Goal: Information Seeking & Learning: Learn about a topic

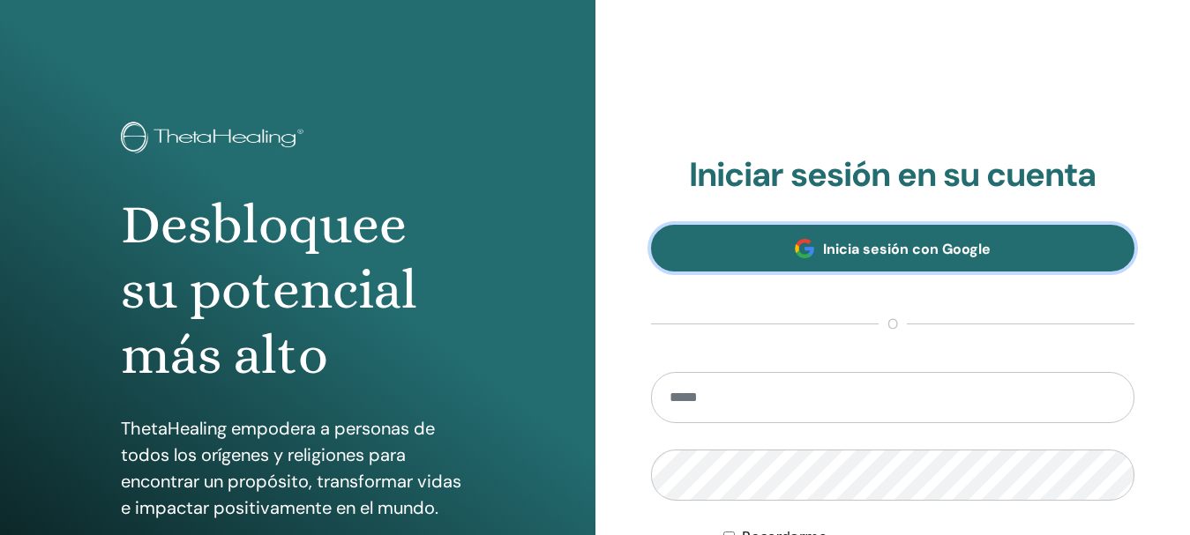
click at [903, 258] on link "Inicia sesión con Google" at bounding box center [893, 248] width 484 height 47
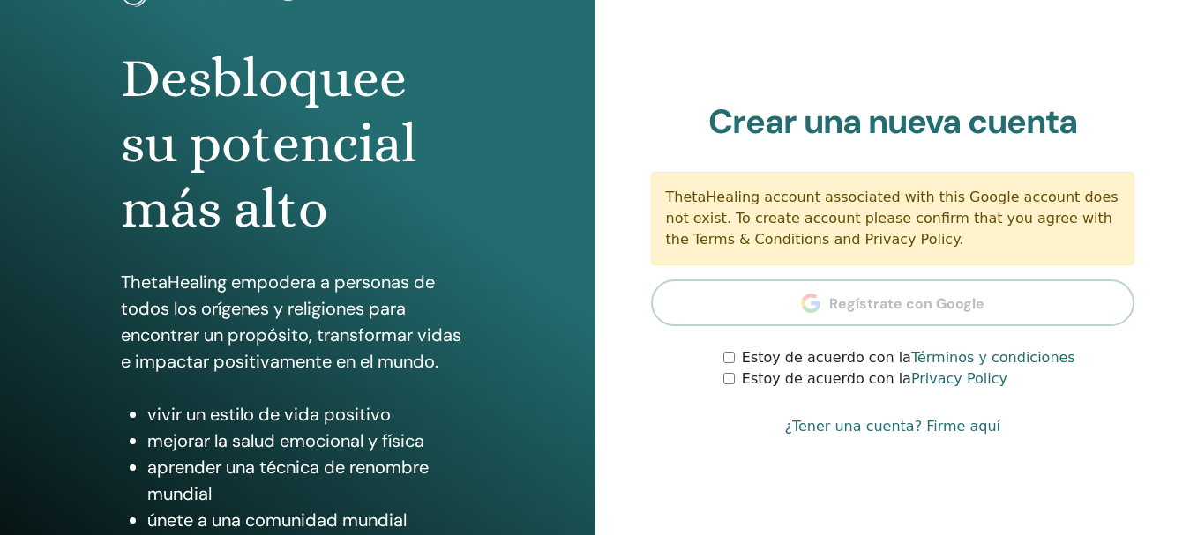
scroll to position [176, 0]
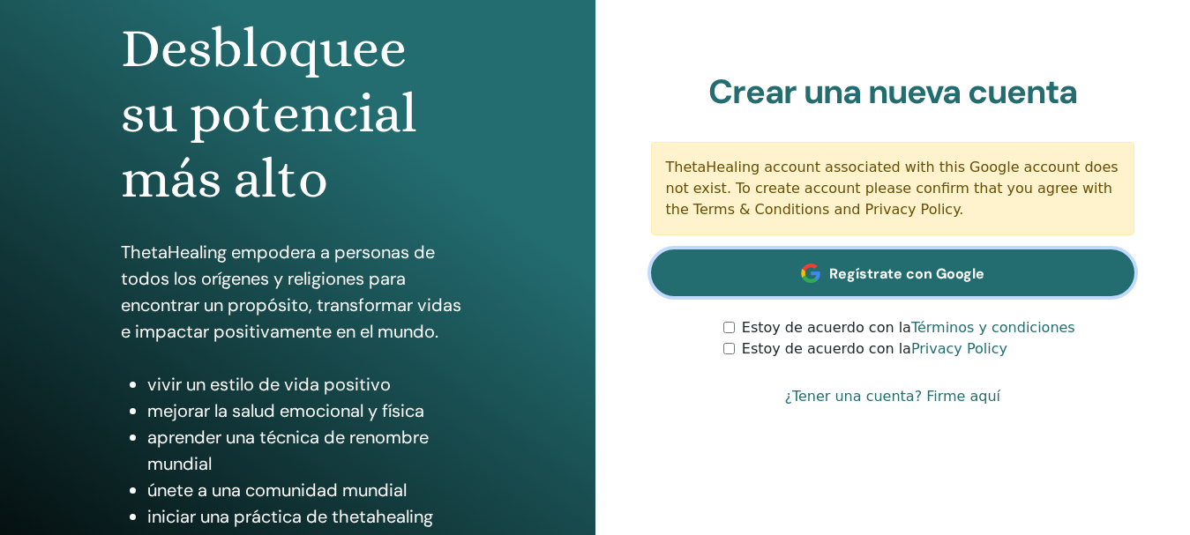
click at [800, 276] on link "Regístrate con Google" at bounding box center [893, 273] width 484 height 47
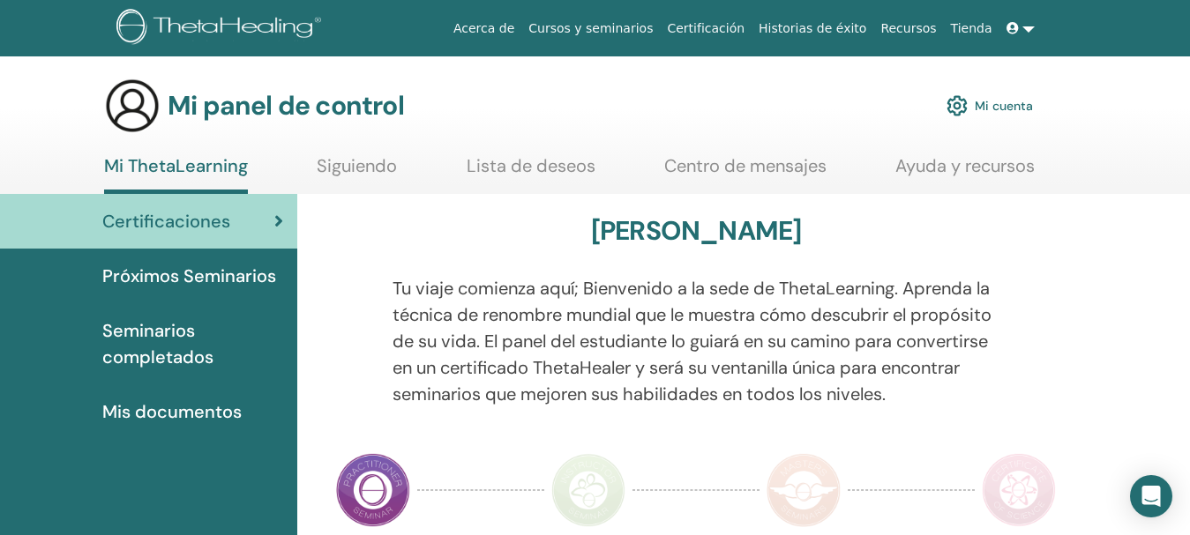
click at [333, 299] on div at bounding box center [348, 351] width 64 height 153
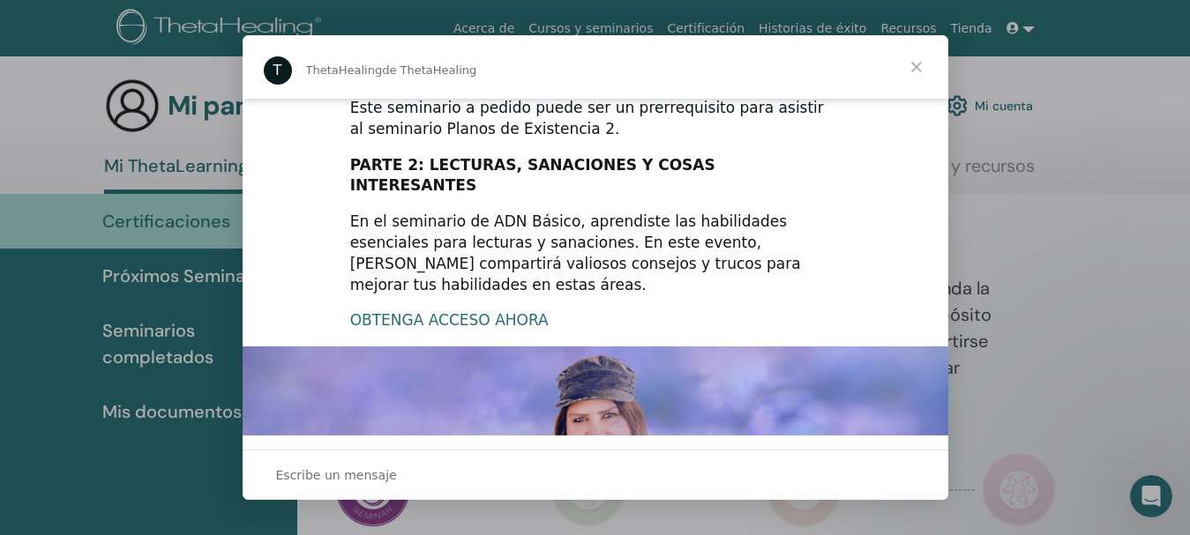
scroll to position [247, 0]
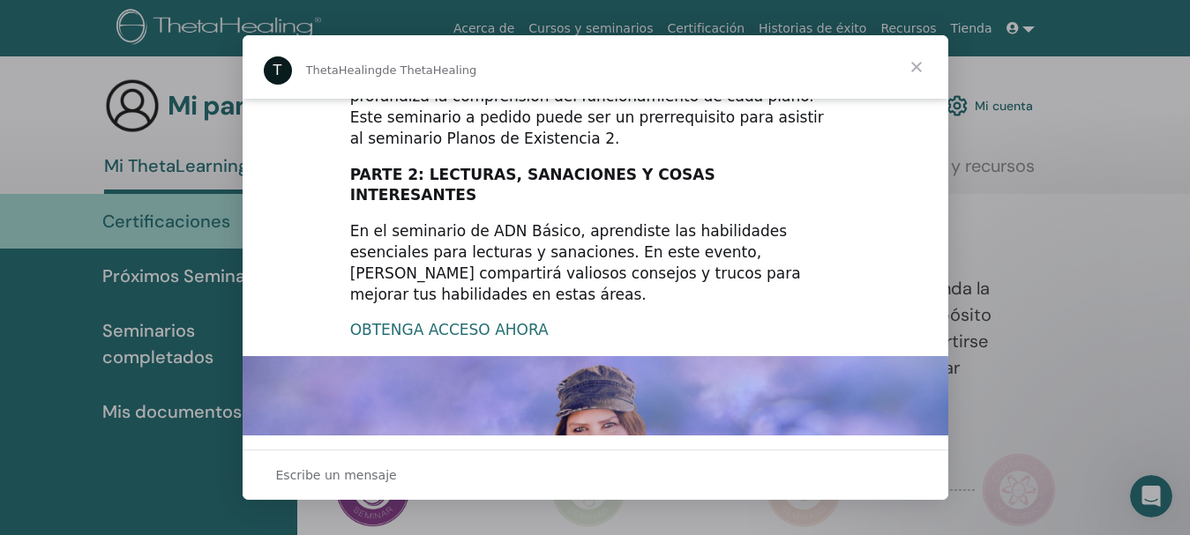
click at [455, 321] on font "OBTENGA ACCESO AHORA" at bounding box center [449, 330] width 198 height 18
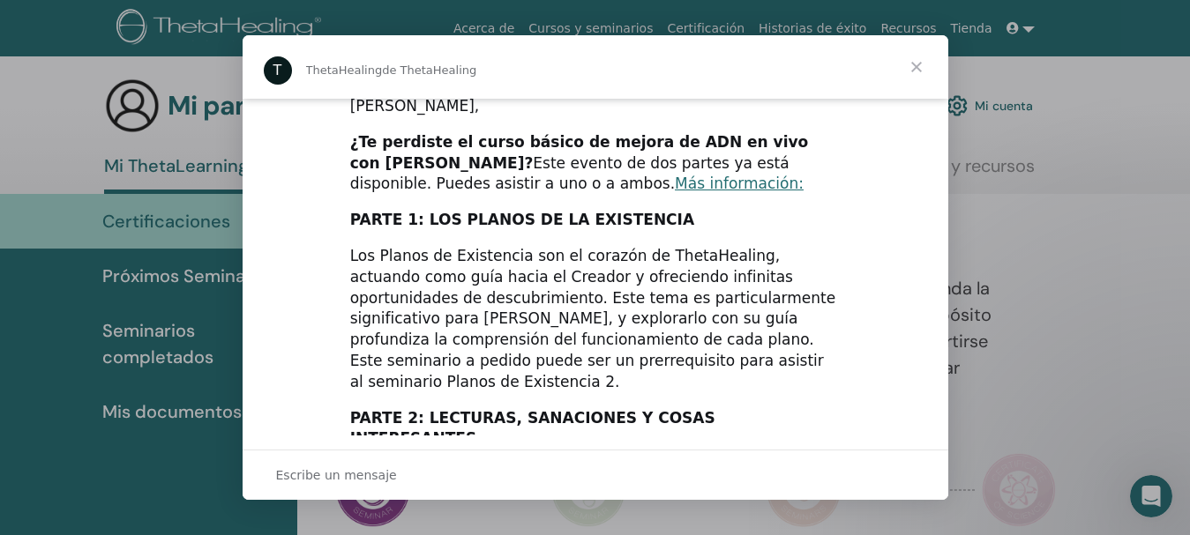
scroll to position [0, 0]
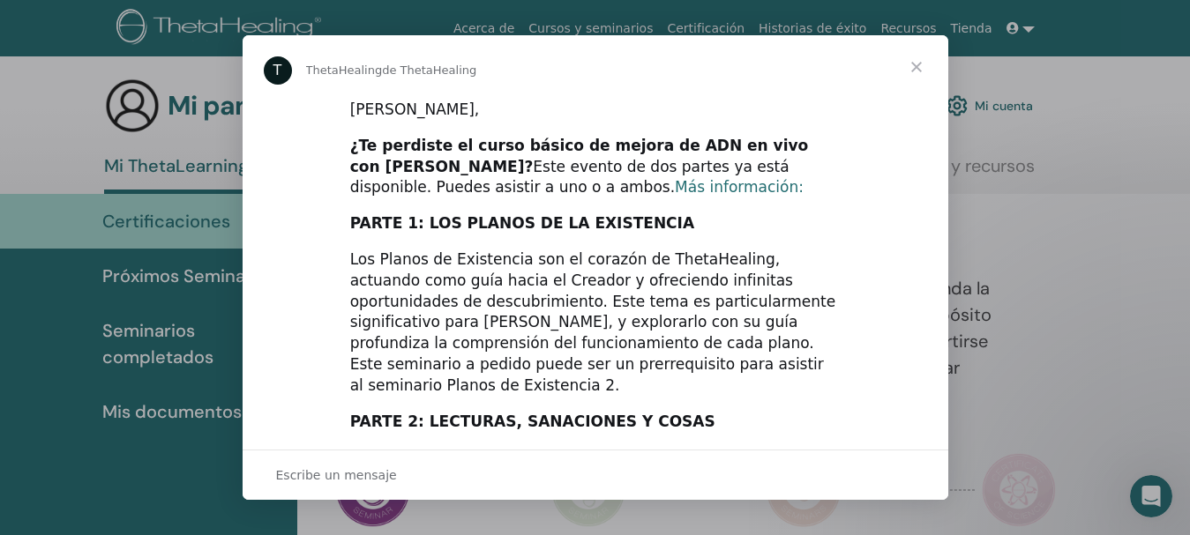
click at [675, 191] on font "Más información:" at bounding box center [739, 187] width 129 height 18
click at [915, 63] on span "Cerrar" at bounding box center [917, 67] width 64 height 64
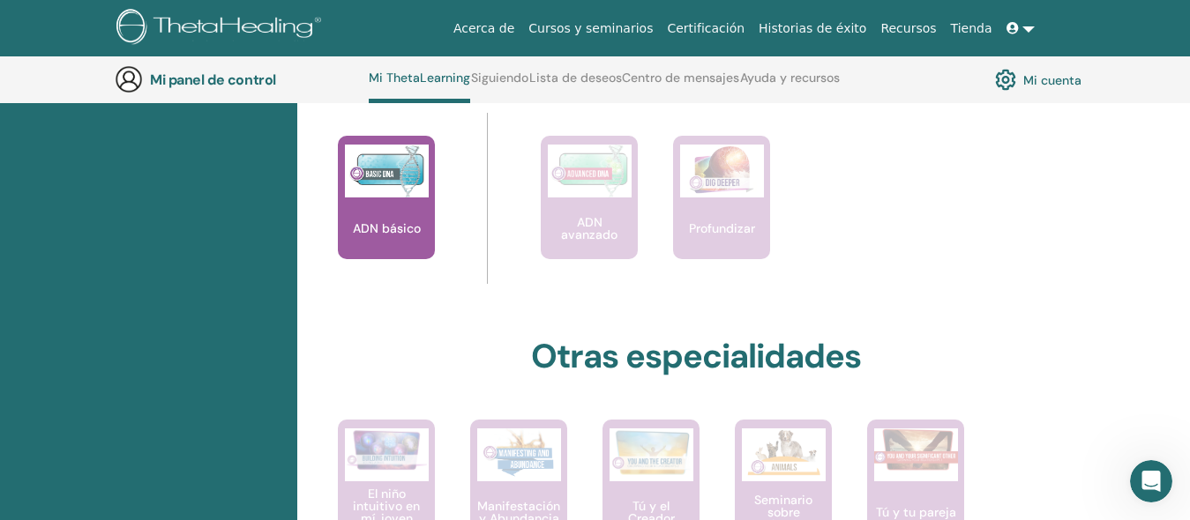
scroll to position [664, 0]
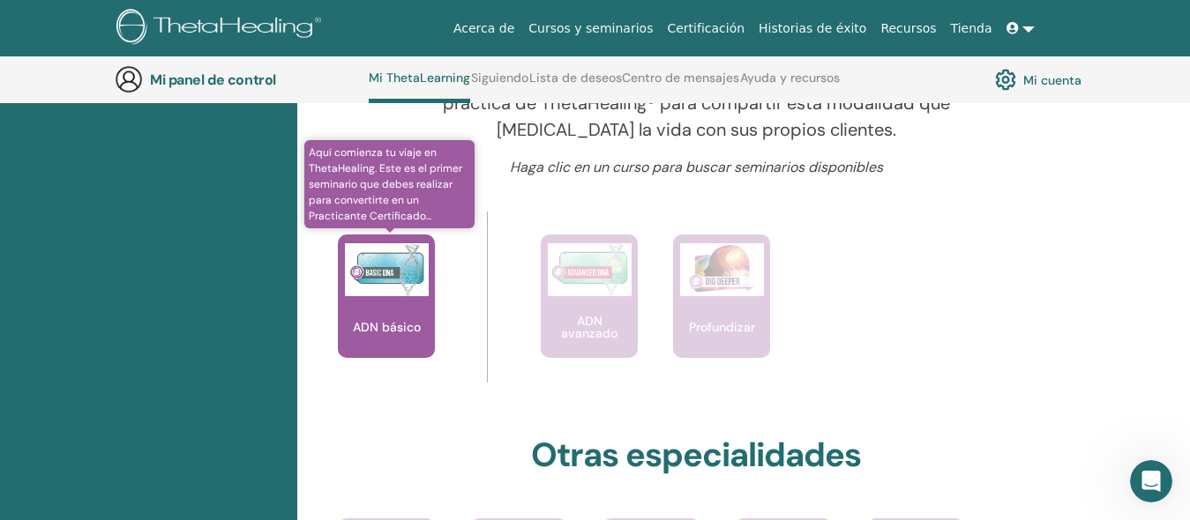
click at [404, 320] on font "ADN básico" at bounding box center [387, 327] width 68 height 16
